Goal: Contribute content: Contribute content

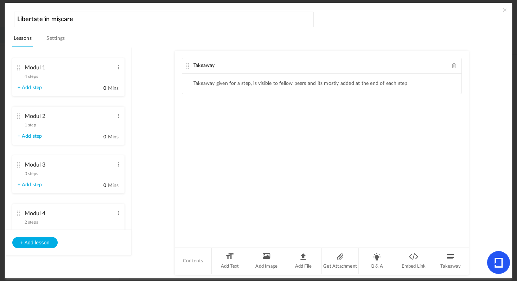
click at [52, 223] on div "Modul 4 2 steps Edit Delete" at bounding box center [66, 216] width 96 height 19
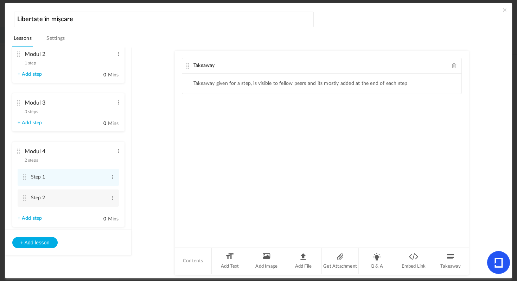
scroll to position [82, 0]
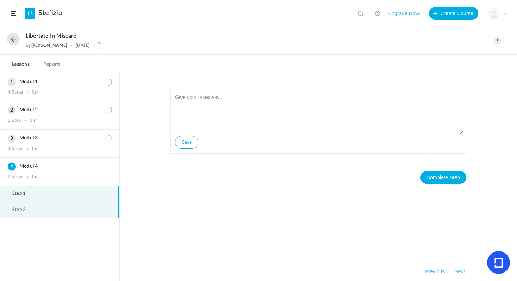
click at [54, 213] on li "Step 2" at bounding box center [59, 210] width 119 height 16
click at [60, 199] on li "Step 1" at bounding box center [59, 193] width 119 height 16
click at [497, 40] on span at bounding box center [497, 40] width 7 height 7
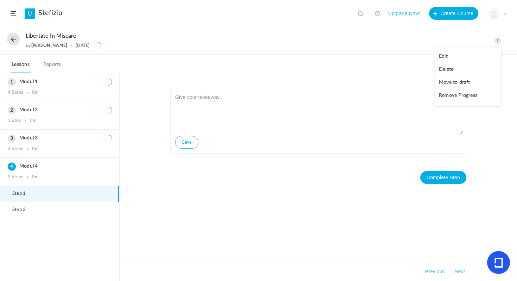
click at [469, 53] on link "Edit" at bounding box center [468, 56] width 66 height 13
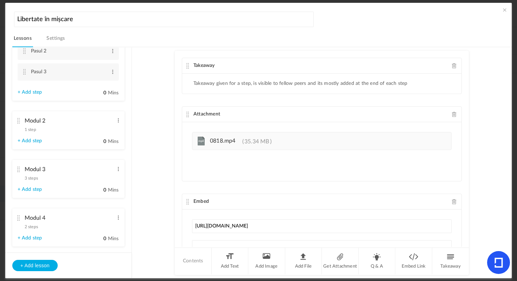
scroll to position [100, 0]
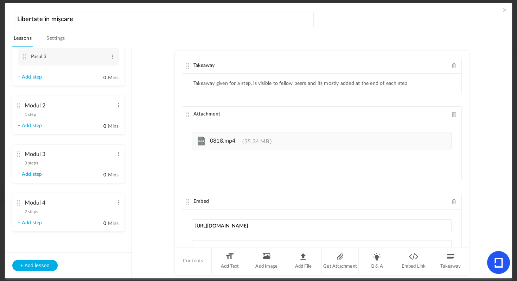
click at [57, 213] on div "Modul 4 2 steps Edit Delete" at bounding box center [66, 205] width 96 height 19
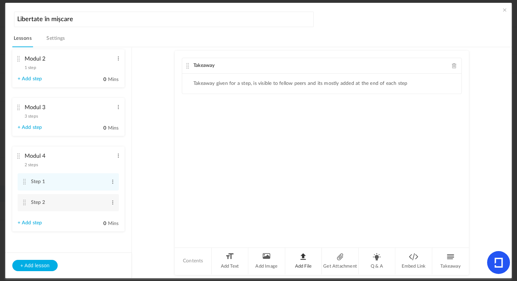
click at [309, 256] on li "Add File" at bounding box center [303, 261] width 37 height 26
click at [505, 8] on span at bounding box center [504, 9] width 7 height 7
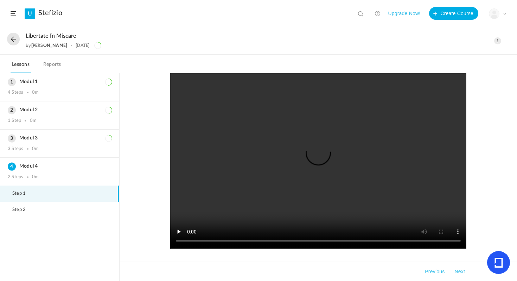
scroll to position [98, 0]
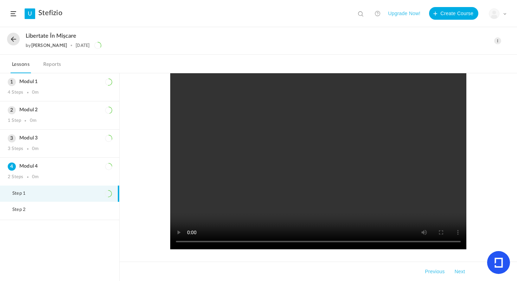
click at [496, 42] on span at bounding box center [497, 40] width 7 height 7
click at [456, 55] on link "Edit" at bounding box center [468, 56] width 66 height 13
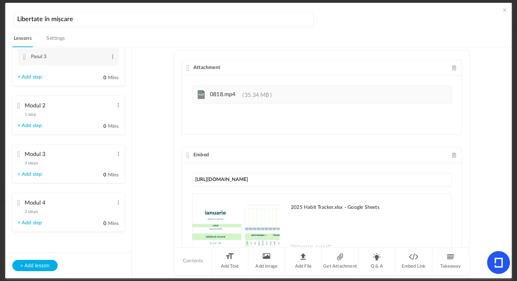
scroll to position [87, 0]
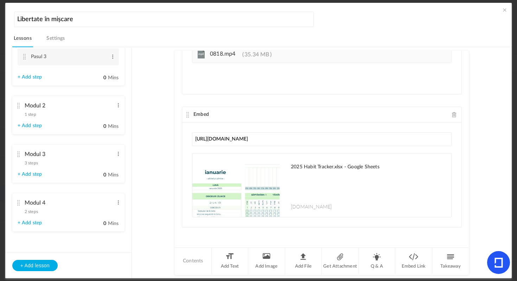
click at [46, 213] on div "Modul 4 2 steps Edit Delete" at bounding box center [66, 205] width 96 height 19
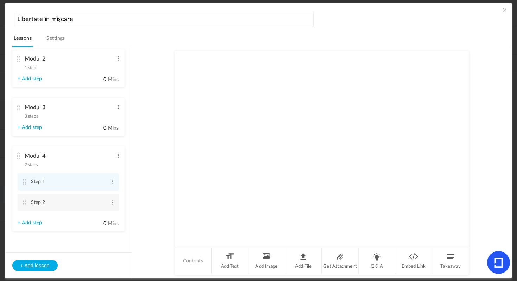
scroll to position [59, 0]
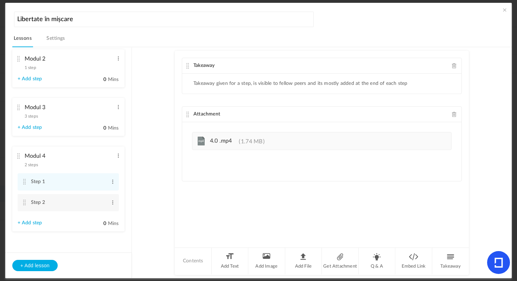
click at [455, 113] on span at bounding box center [454, 114] width 5 height 5
click at [337, 257] on li "Get Attachment" at bounding box center [340, 261] width 37 height 26
click at [453, 115] on span at bounding box center [454, 114] width 5 height 5
click at [304, 258] on li "Add File" at bounding box center [303, 261] width 37 height 26
click at [504, 7] on span at bounding box center [504, 9] width 7 height 7
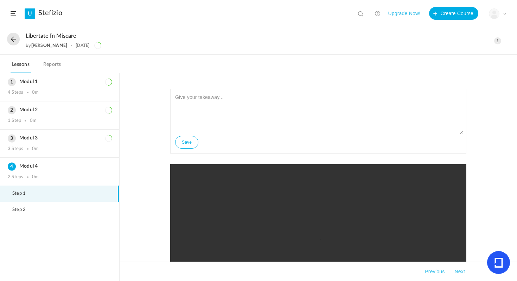
scroll to position [32, 0]
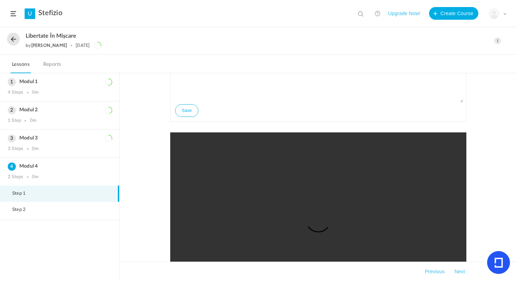
click at [500, 39] on span at bounding box center [497, 40] width 7 height 7
click at [453, 59] on link "Edit" at bounding box center [468, 56] width 66 height 13
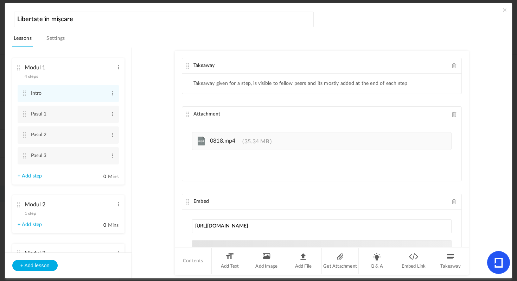
scroll to position [100, 0]
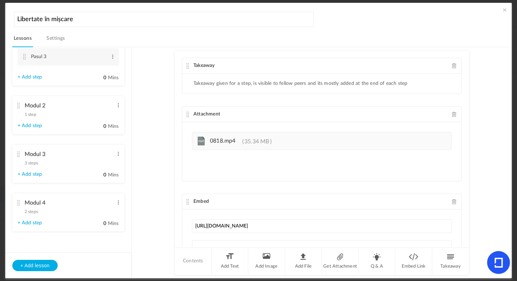
click at [55, 213] on div "Modul 4 2 steps Edit Delete" at bounding box center [66, 205] width 96 height 19
click at [52, 216] on li "Modul 4 2 steps Edit Delete + Add step 0 Mins" at bounding box center [68, 212] width 112 height 38
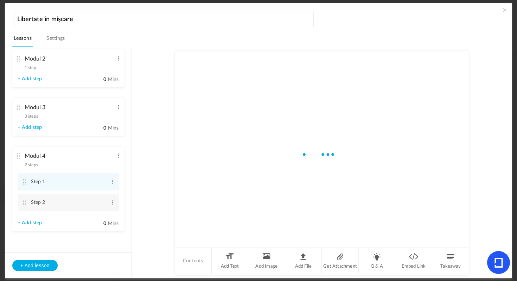
click at [65, 196] on li "Modul 4 2 steps Edit Delete Step 1 Edit Delete Step 2 Edit 0" at bounding box center [68, 188] width 112 height 85
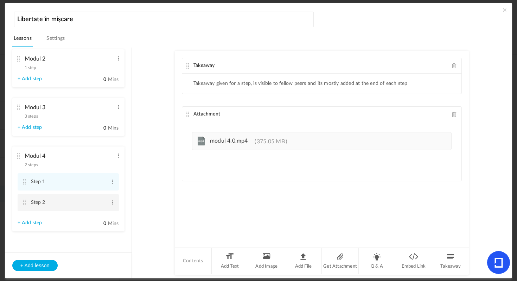
click at [64, 195] on li "Step 2 Edit Delete" at bounding box center [68, 202] width 101 height 17
click at [313, 257] on li "Add File" at bounding box center [303, 261] width 37 height 26
click at [486, 19] on header "Libertate în mișcare Lessons Settings Publish" at bounding box center [262, 28] width 500 height 37
click at [262, 100] on div "Takeaway Takeaway given for a step, is visible to fellow peers and its mostly a…" at bounding box center [322, 149] width 294 height 196
click at [501, 8] on span at bounding box center [504, 9] width 7 height 7
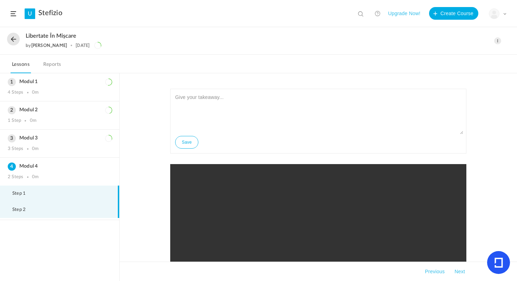
click at [56, 212] on li "Step 2" at bounding box center [59, 210] width 119 height 16
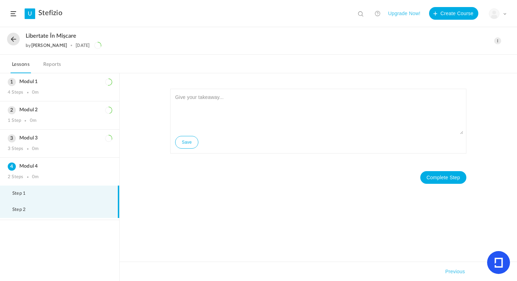
click at [88, 191] on li "Step 1" at bounding box center [59, 193] width 119 height 16
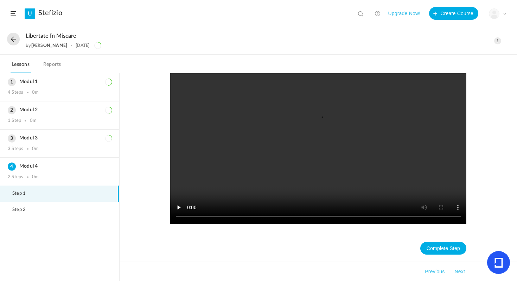
scroll to position [115, 0]
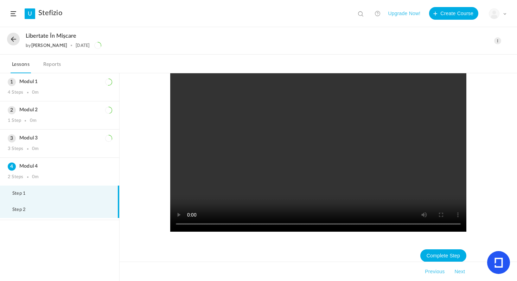
click at [64, 214] on li "Step 2" at bounding box center [59, 210] width 119 height 16
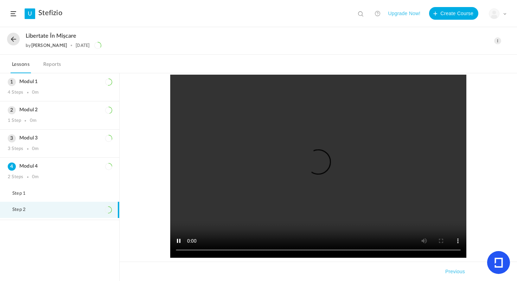
scroll to position [90, 0]
click at [70, 142] on div "Modul 3 3 Steps 0m" at bounding box center [59, 143] width 119 height 28
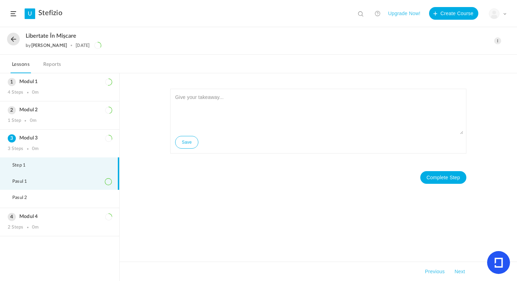
click at [64, 184] on li "Pasul 1" at bounding box center [59, 181] width 119 height 16
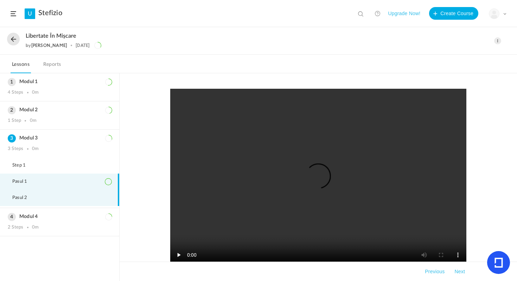
click at [66, 198] on li "Pasul 2" at bounding box center [59, 198] width 119 height 16
click at [39, 126] on div "Modul 2 1 Step 0m" at bounding box center [59, 115] width 119 height 28
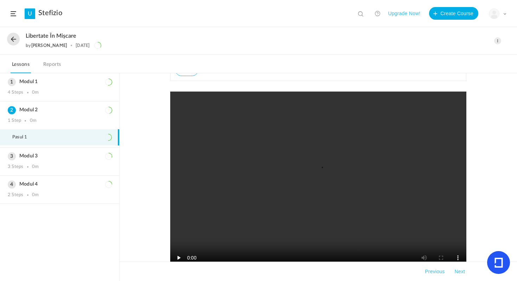
scroll to position [58, 0]
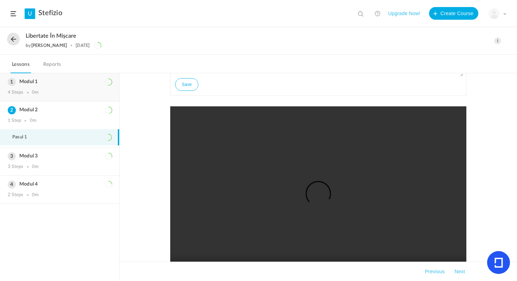
click at [41, 76] on div "Modul 1 4 Steps 0m" at bounding box center [59, 87] width 119 height 28
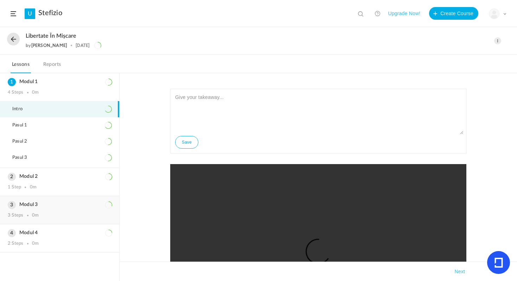
click at [46, 208] on div "Modul 3 3 Steps 0m" at bounding box center [59, 210] width 119 height 28
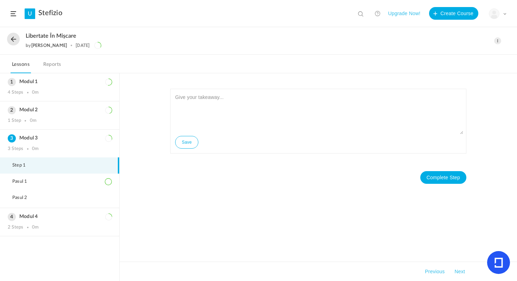
click at [497, 39] on span at bounding box center [497, 40] width 7 height 7
click at [452, 56] on link "Edit" at bounding box center [468, 56] width 66 height 13
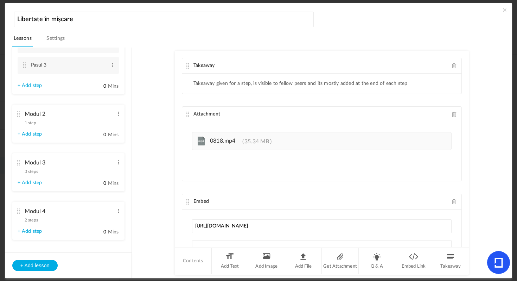
scroll to position [100, 0]
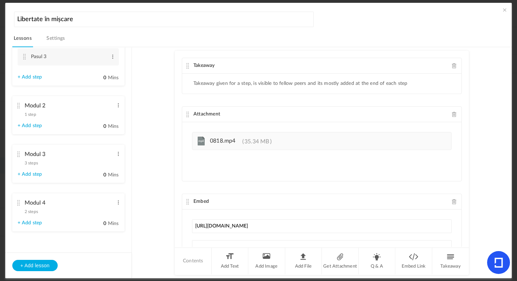
click at [62, 163] on div "Modul 3 3 steps Edit Delete" at bounding box center [66, 156] width 96 height 19
click at [60, 167] on li "Modul 3 3 steps Edit Delete + Add step 0 Mins" at bounding box center [68, 164] width 112 height 38
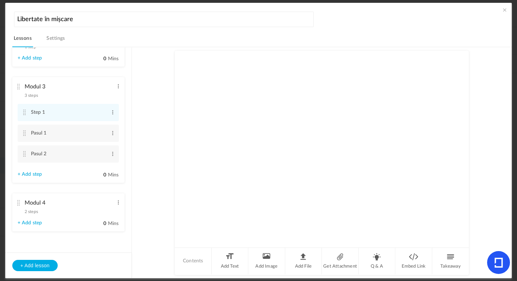
scroll to position [80, 0]
click at [110, 112] on span at bounding box center [112, 112] width 5 height 7
click at [99, 134] on link "Delete" at bounding box center [101, 132] width 27 height 8
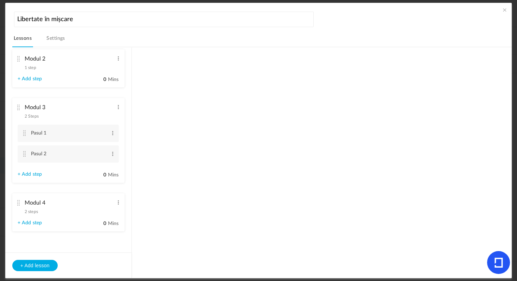
click at [83, 124] on li "Modul 3 2 Steps Edit Delete Pasul 1 Edit Delete Pasul 2 Edit 0" at bounding box center [68, 140] width 112 height 85
click at [83, 122] on li "Modul 3 2 Steps Edit Delete Pasul 1 Edit Delete Pasul 2 Edit 0" at bounding box center [68, 140] width 112 height 85
click at [60, 145] on li "Pasul 2 Edit Delete" at bounding box center [68, 153] width 101 height 17
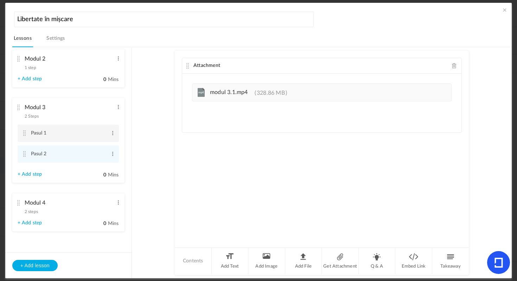
click at [78, 125] on li "Pasul 1 Edit Delete" at bounding box center [68, 133] width 101 height 17
click at [501, 10] on span at bounding box center [504, 9] width 7 height 7
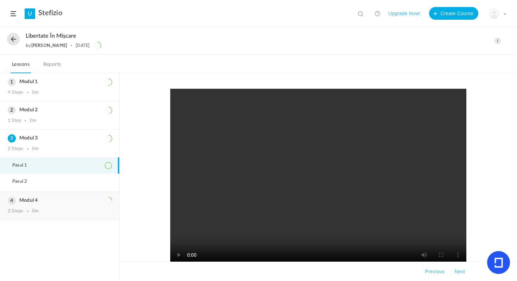
click at [73, 203] on div "Modul 4 2 Steps 0m" at bounding box center [59, 206] width 119 height 28
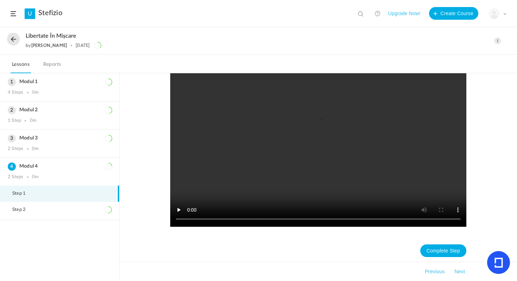
scroll to position [123, 0]
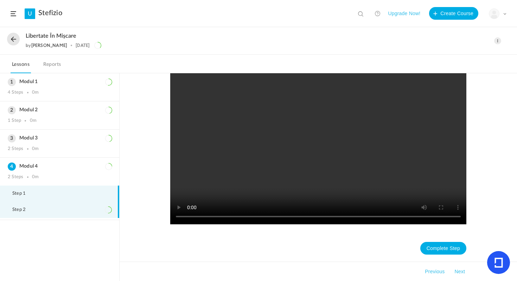
click at [85, 207] on li "Step 2" at bounding box center [59, 210] width 119 height 16
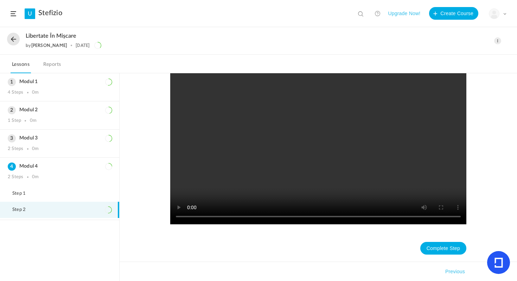
click at [136, 156] on div "Save Complete Step Takeaways Previous" at bounding box center [319, 177] width 398 height 208
